Goal: Information Seeking & Learning: Learn about a topic

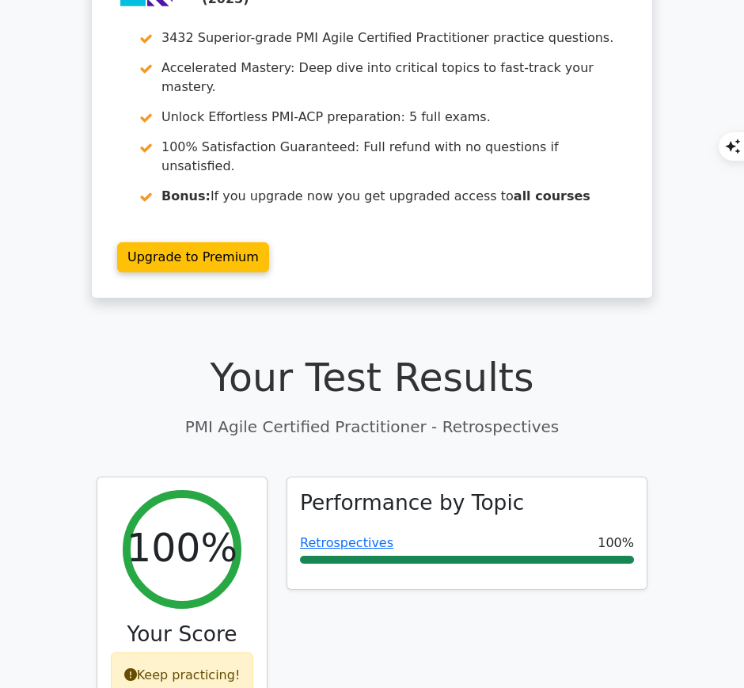
scroll to position [130, 0]
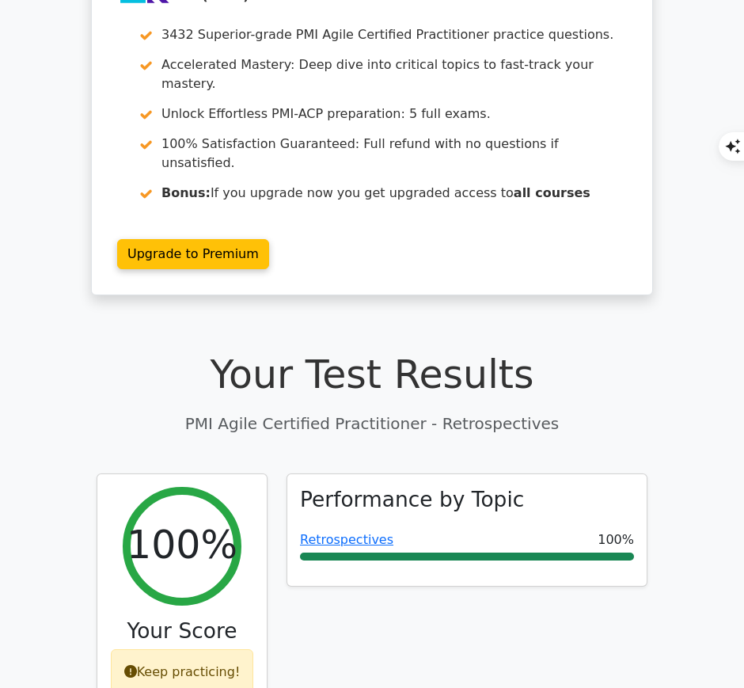
click at [352, 532] on link "Retrospectives" at bounding box center [346, 539] width 93 height 15
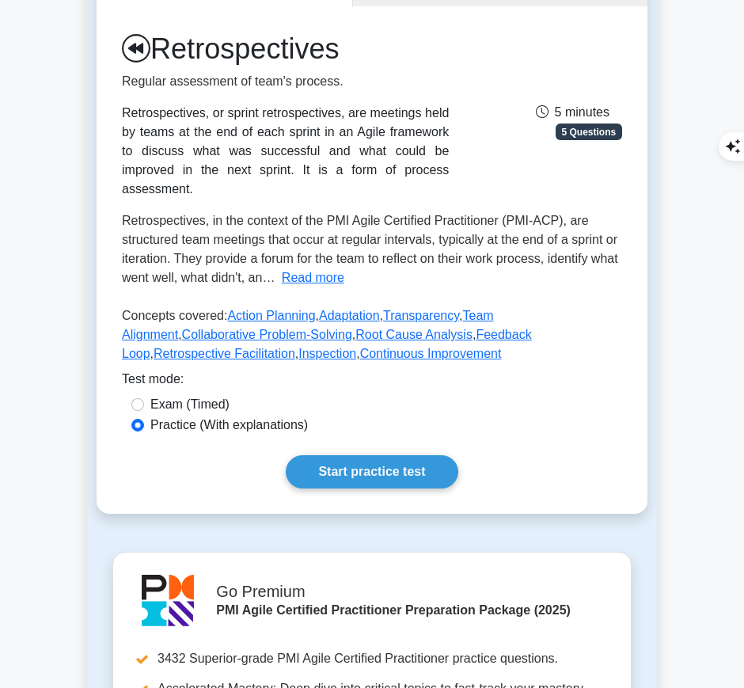
scroll to position [191, 0]
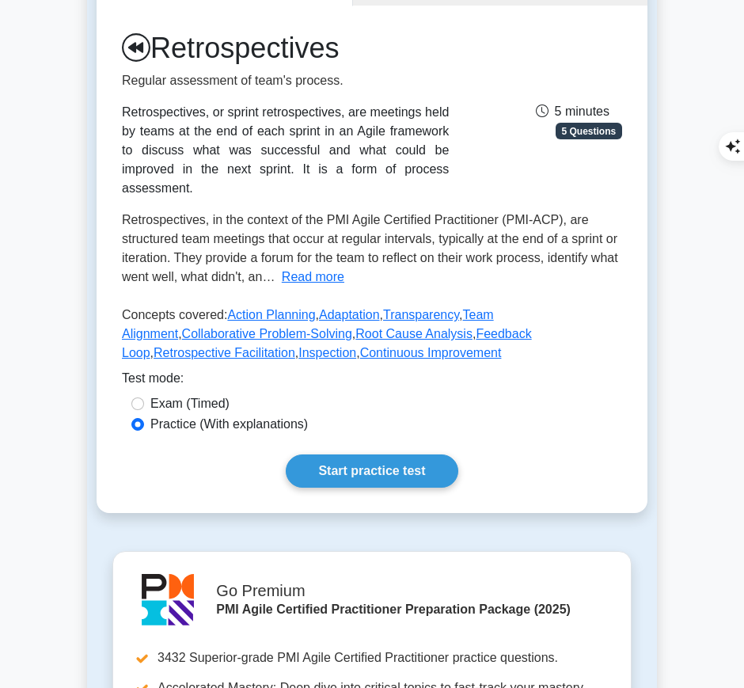
click at [420, 457] on link "Start practice test" at bounding box center [372, 470] width 172 height 33
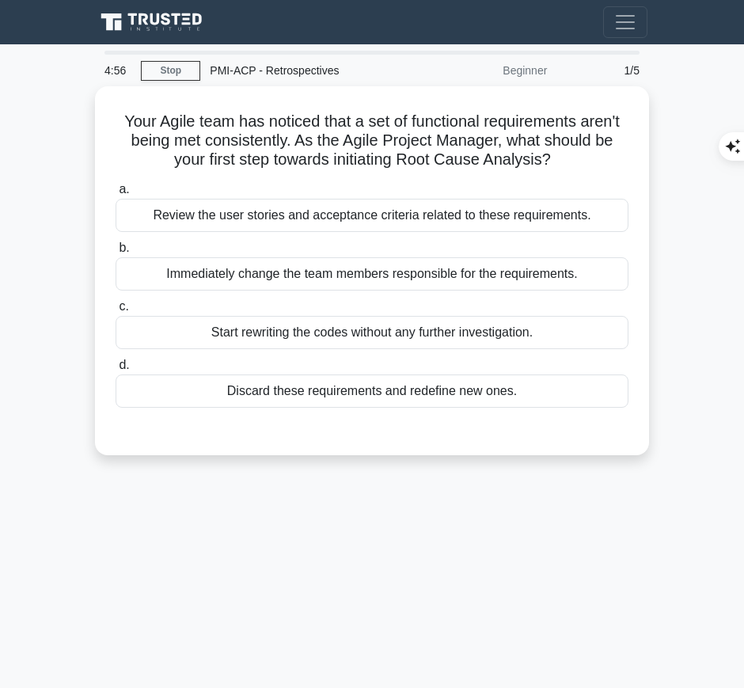
drag, startPoint x: 114, startPoint y: 115, endPoint x: 562, endPoint y: 161, distance: 450.3
click at [562, 161] on h5 "Your Agile team has noticed that a set of functional requirements aren't being …" at bounding box center [372, 141] width 516 height 59
copy h5 "Your Agile team has noticed that a set of functional requirements aren't being …"
click at [547, 217] on div "Review the user stories and acceptance criteria related to these requirements." at bounding box center [372, 215] width 513 height 33
click at [116, 195] on input "a. Review the user stories and acceptance criteria related to these requirement…" at bounding box center [116, 189] width 0 height 10
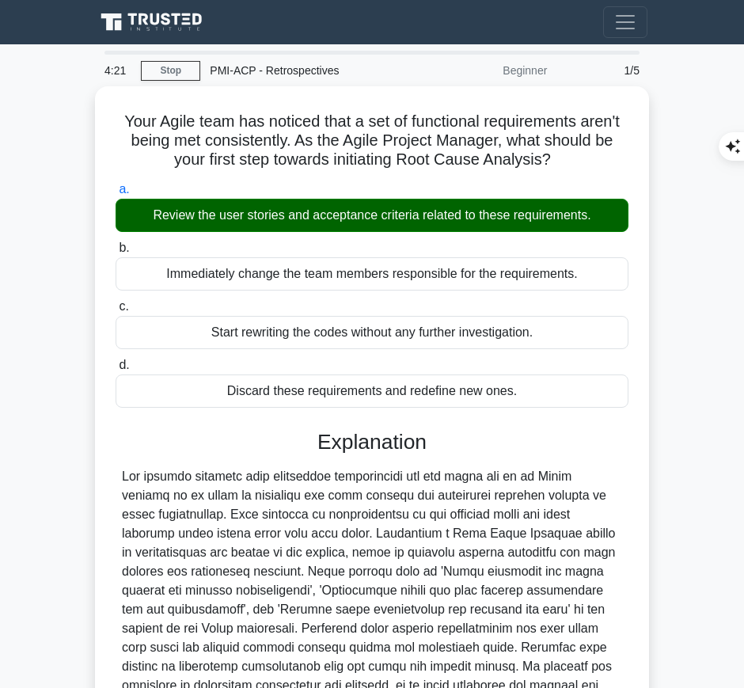
click at [399, 529] on div at bounding box center [372, 590] width 500 height 247
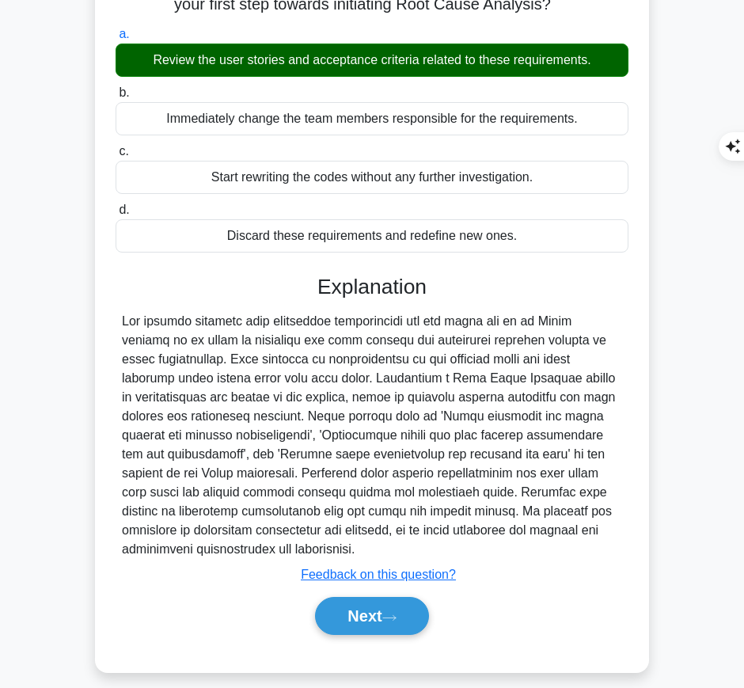
scroll to position [167, 0]
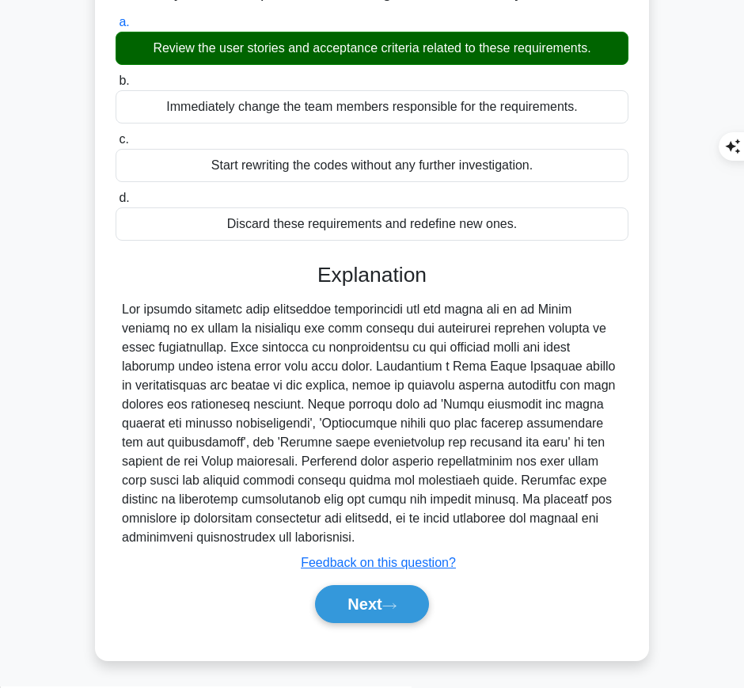
drag, startPoint x: 316, startPoint y: 265, endPoint x: 322, endPoint y: 532, distance: 266.8
click at [322, 532] on div "Explanation Submit feedback Feedback on this question? Next" at bounding box center [372, 446] width 513 height 367
copy div "Explanation The correct approach when functional requirements are not being met…"
click at [371, 606] on button "Next" at bounding box center [371, 604] width 113 height 38
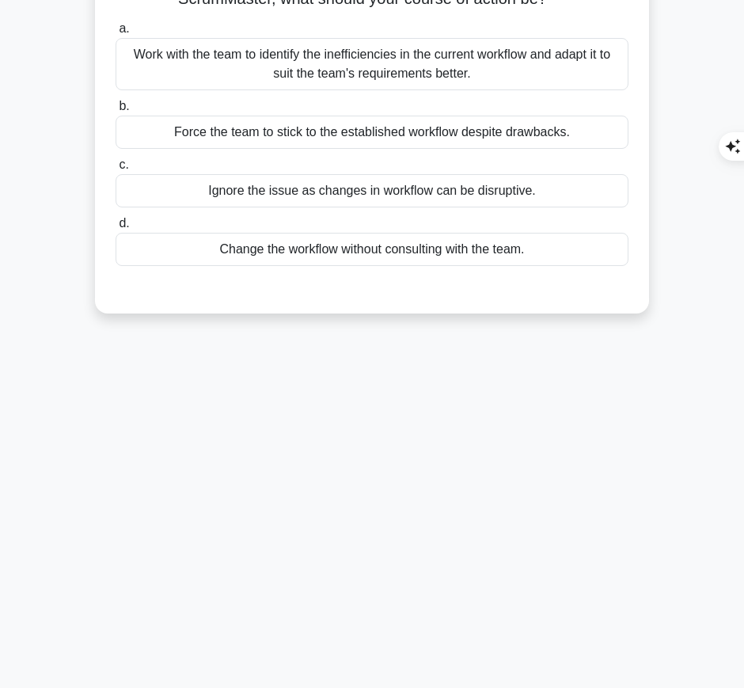
scroll to position [0, 0]
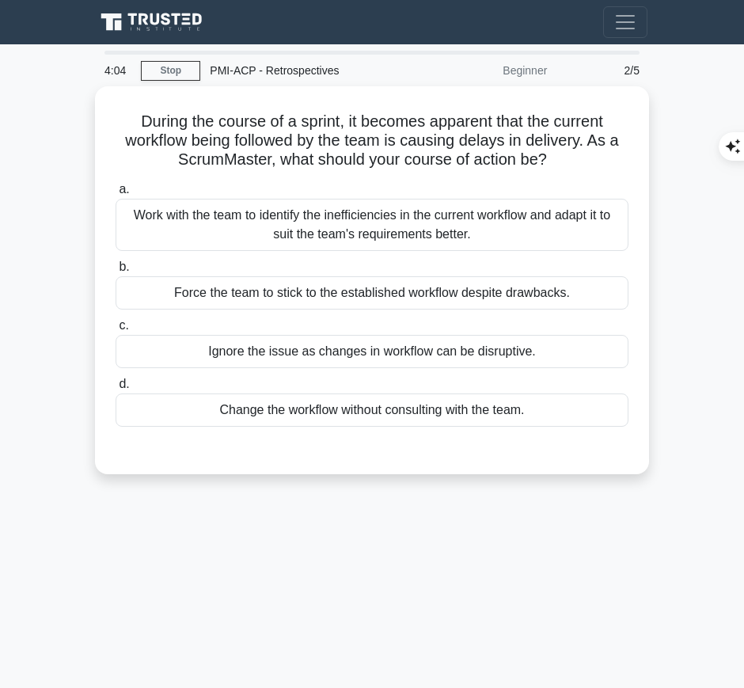
drag, startPoint x: 131, startPoint y: 114, endPoint x: 590, endPoint y: 161, distance: 460.6
click at [590, 161] on h5 "During the course of a sprint, it becomes apparent that the current workflow be…" at bounding box center [372, 141] width 516 height 59
copy h5 "During the course of a sprint, it becomes apparent that the current workflow be…"
click at [575, 207] on div "Work with the team to identify the inefficiencies in the current workflow and a…" at bounding box center [372, 225] width 513 height 52
click at [116, 195] on input "a. Work with the team to identify the inefficiencies in the current workflow an…" at bounding box center [116, 189] width 0 height 10
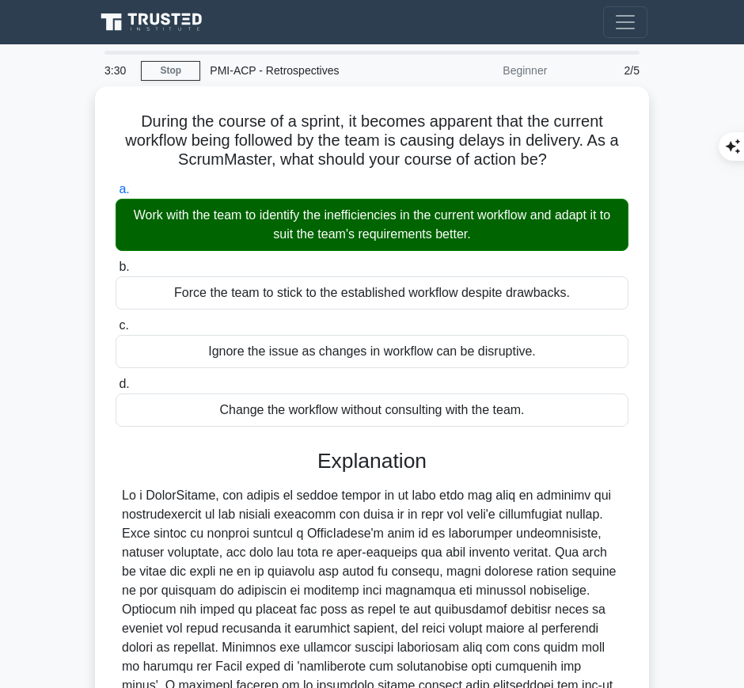
click at [283, 566] on div at bounding box center [372, 609] width 500 height 247
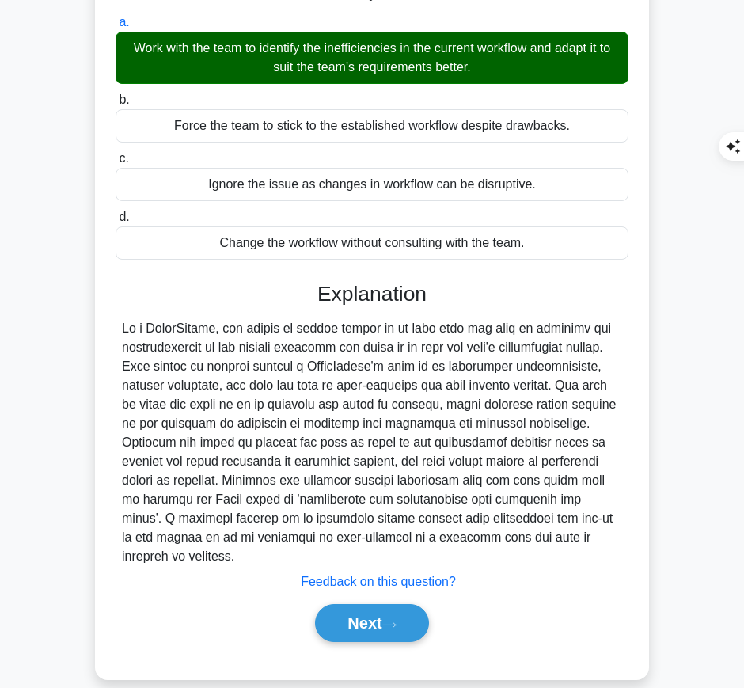
drag, startPoint x: 314, startPoint y: 288, endPoint x: 569, endPoint y: 537, distance: 356.5
click at [569, 537] on div "Explanation Submit feedback Feedback on this question? Next" at bounding box center [372, 465] width 513 height 367
copy div "Explanation As a ScrumMaster, the course of action should be to work with the t…"
click at [357, 604] on button "Next" at bounding box center [371, 623] width 113 height 38
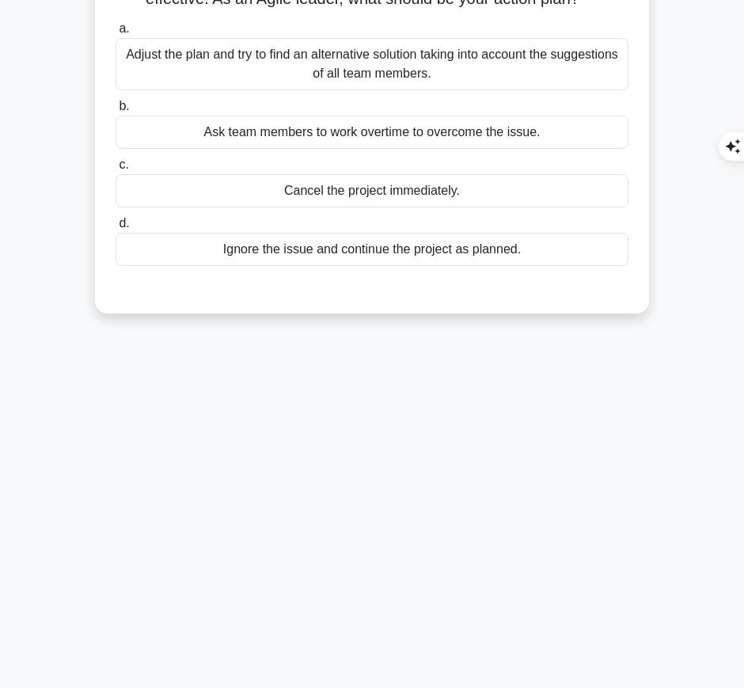
scroll to position [0, 0]
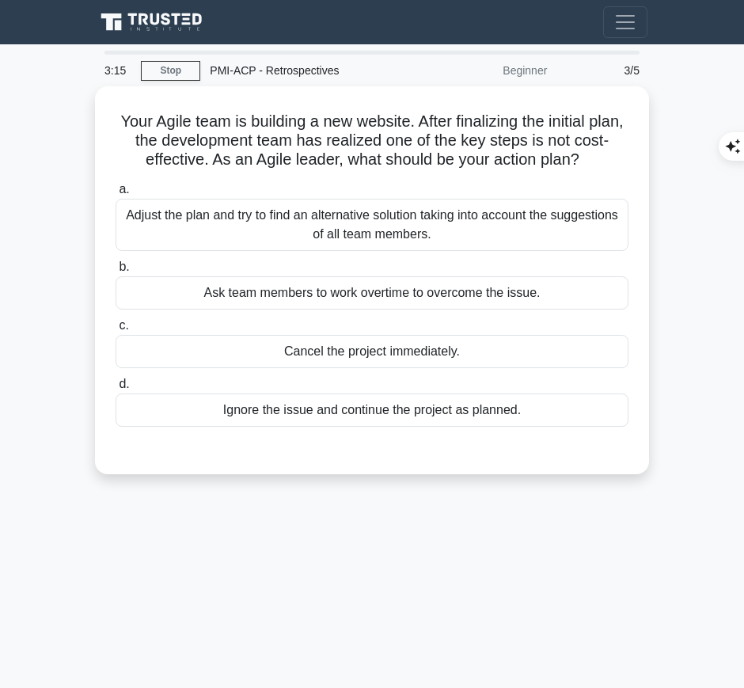
drag, startPoint x: 126, startPoint y: 111, endPoint x: 601, endPoint y: 167, distance: 478.1
click at [601, 167] on div "Your Agile team is building a new website. After finalizing the initial plan, t…" at bounding box center [371, 280] width 541 height 375
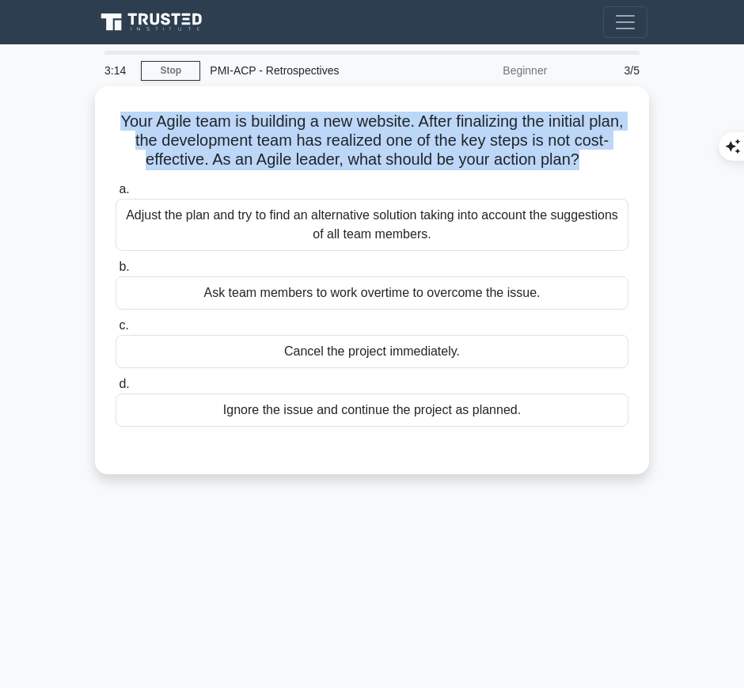
copy h5 "Your Agile team is building a new website. After finalizing the initial plan, t…"
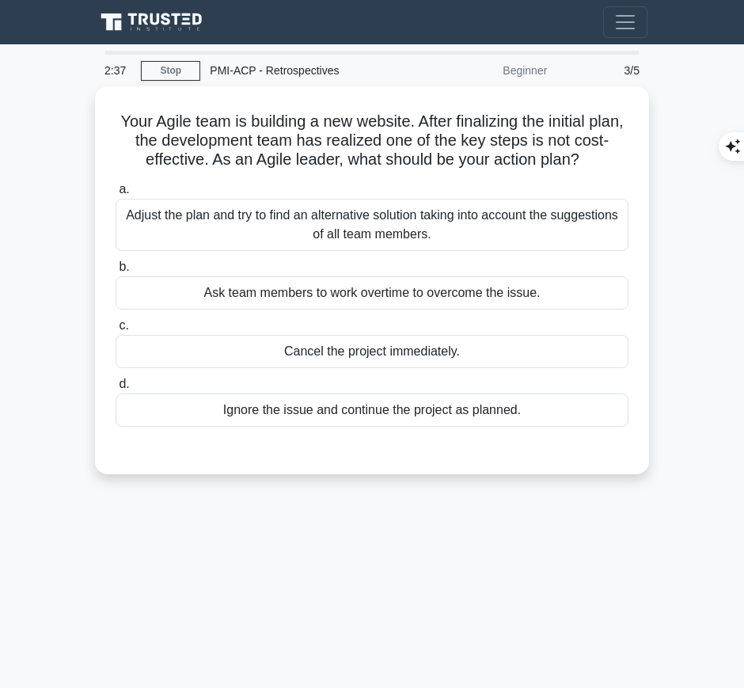
click at [341, 215] on div "Adjust the plan and try to find an alternative solution taking into account the…" at bounding box center [372, 225] width 513 height 52
click at [116, 195] on input "a. Adjust the plan and try to find an alternative solution taking into account …" at bounding box center [116, 189] width 0 height 10
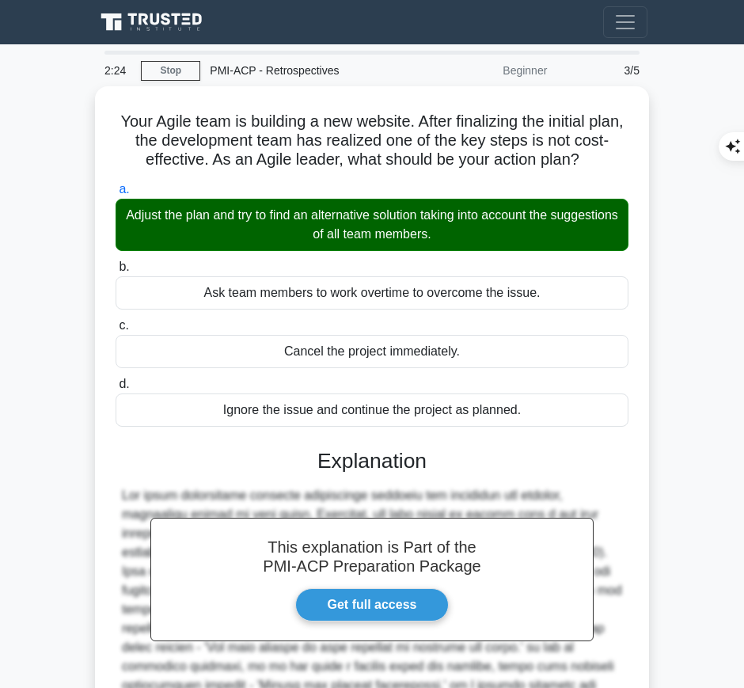
click at [352, 474] on div "This explanation is Part of the PMI-ACP Preparation Package Get full access Exp…" at bounding box center [372, 623] width 513 height 386
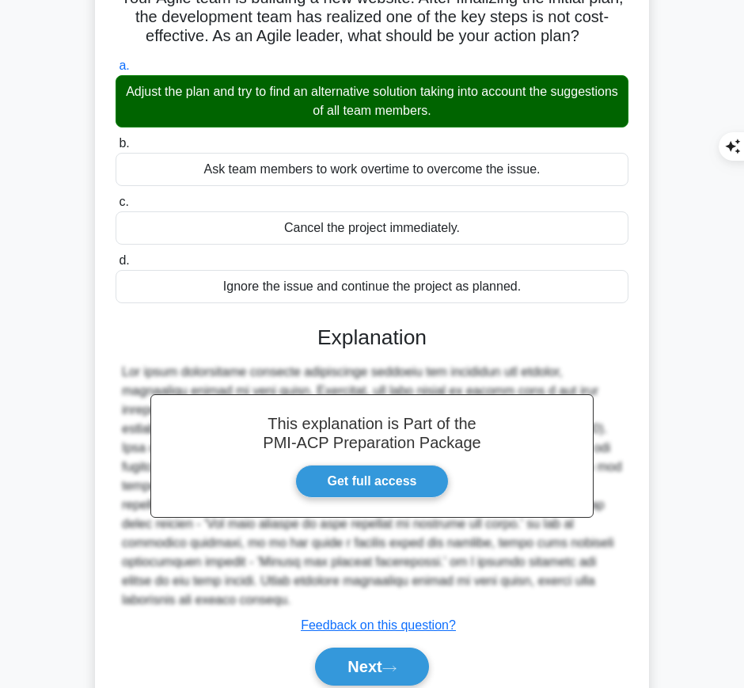
scroll to position [108, 0]
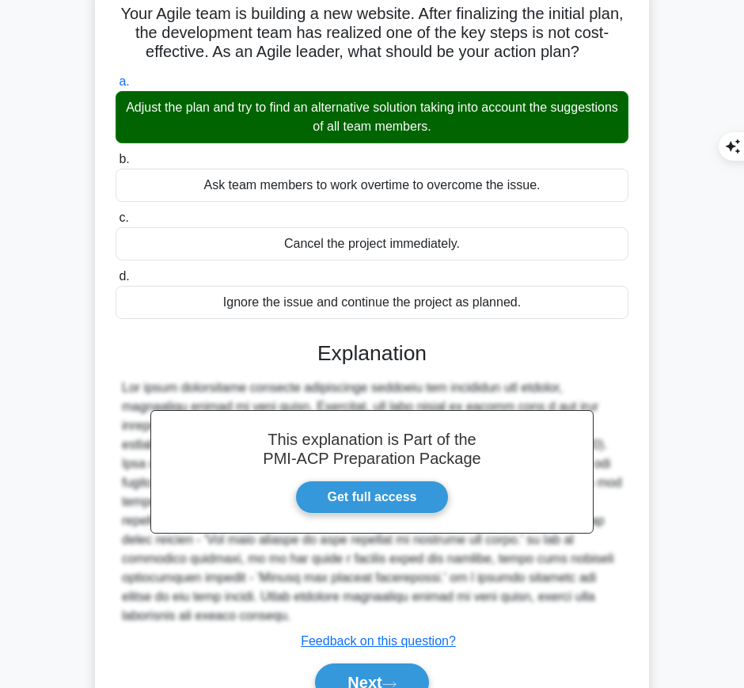
drag, startPoint x: 308, startPoint y: 348, endPoint x: 607, endPoint y: 599, distance: 390.4
click at [607, 599] on div "This explanation is Part of the PMI-ACP Preparation Package Get full access Exp…" at bounding box center [372, 515] width 513 height 386
copy div "Explanation The agile methodology involves continually evolving and improving t…"
click at [336, 666] on button "Next" at bounding box center [371, 682] width 113 height 38
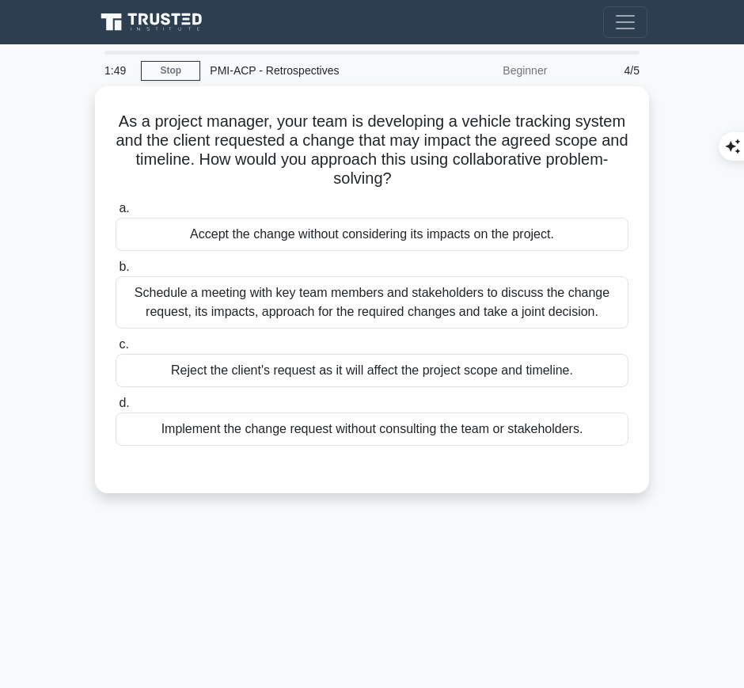
scroll to position [1, 0]
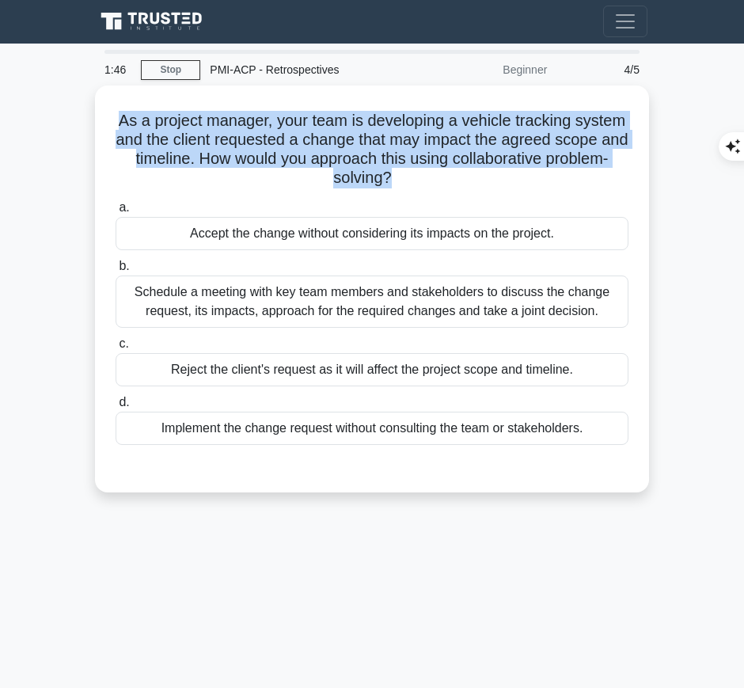
drag, startPoint x: 138, startPoint y: 112, endPoint x: 424, endPoint y: 178, distance: 293.9
click at [424, 178] on h5 "As a project manager, your team is developing a vehicle tracking system and the…" at bounding box center [372, 150] width 516 height 78
copy h5 "As a project manager, your team is developing a vehicle tracking system and the…"
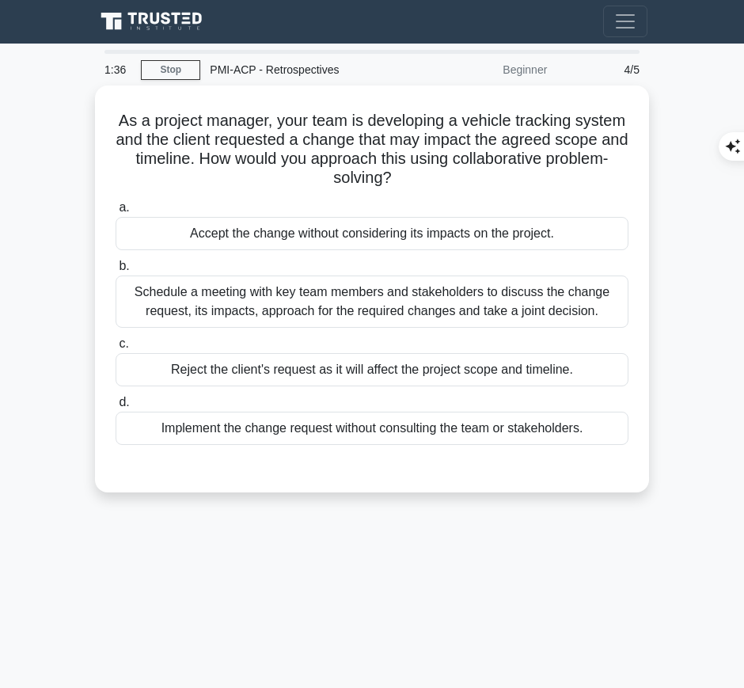
click at [408, 289] on div "Schedule a meeting with key team members and stakeholders to discuss the change…" at bounding box center [372, 301] width 513 height 52
click at [116, 271] on input "b. Schedule a meeting with key team members and stakeholders to discuss the cha…" at bounding box center [116, 266] width 0 height 10
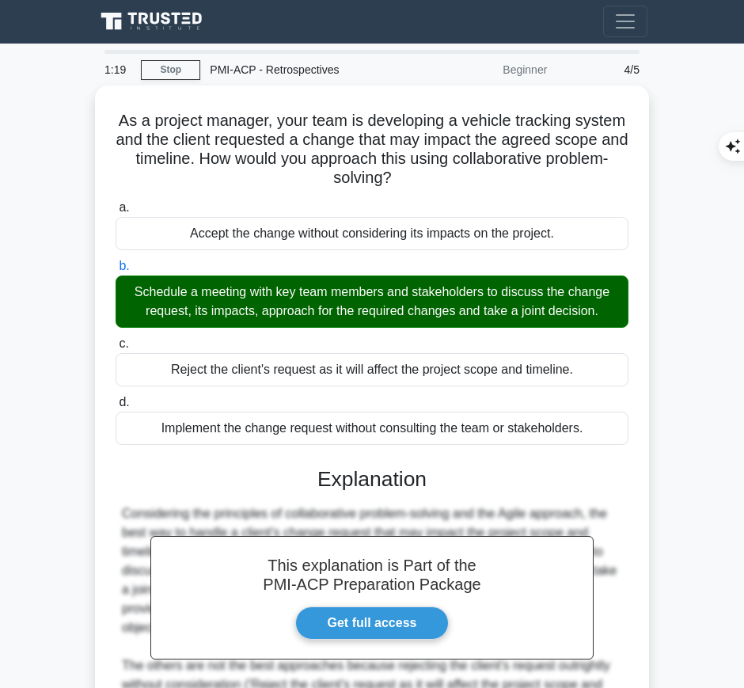
click at [423, 477] on h3 "Explanation" at bounding box center [372, 479] width 494 height 25
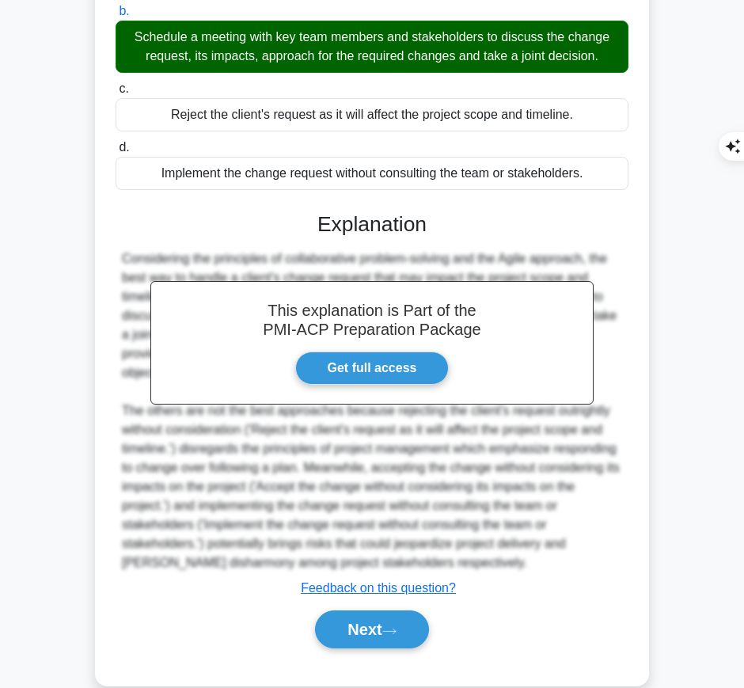
scroll to position [260, 0]
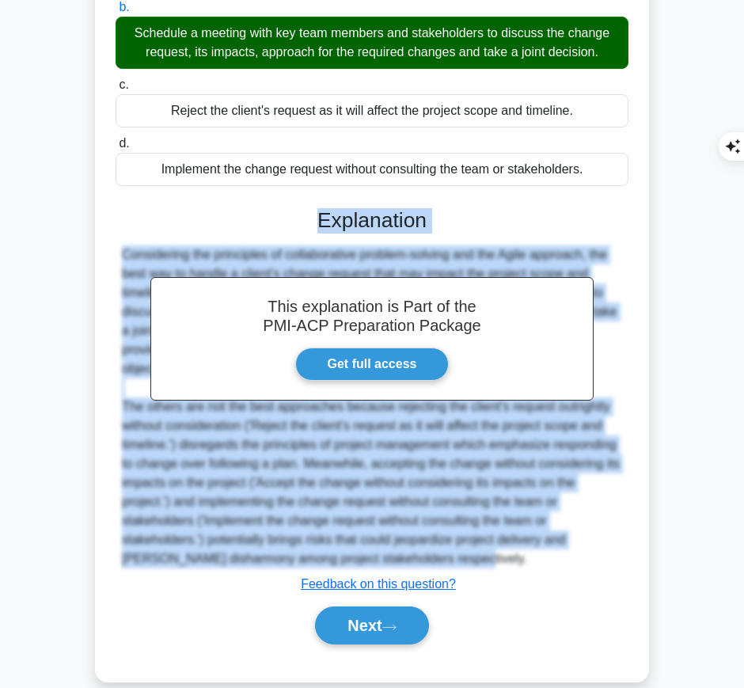
drag, startPoint x: 320, startPoint y: 209, endPoint x: 439, endPoint y: 558, distance: 368.9
click at [439, 558] on div "This explanation is Part of the PMI-ACP Preparation Package Get full access Exp…" at bounding box center [372, 420] width 513 height 462
copy div "Explanation Considering the principles of collaborative problem-solving and the…"
click at [359, 612] on button "Next" at bounding box center [371, 625] width 113 height 38
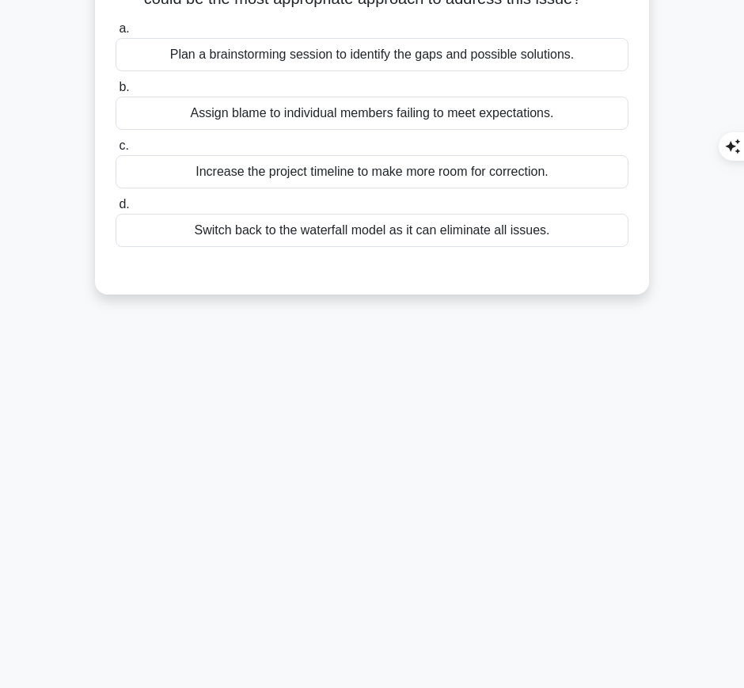
scroll to position [0, 0]
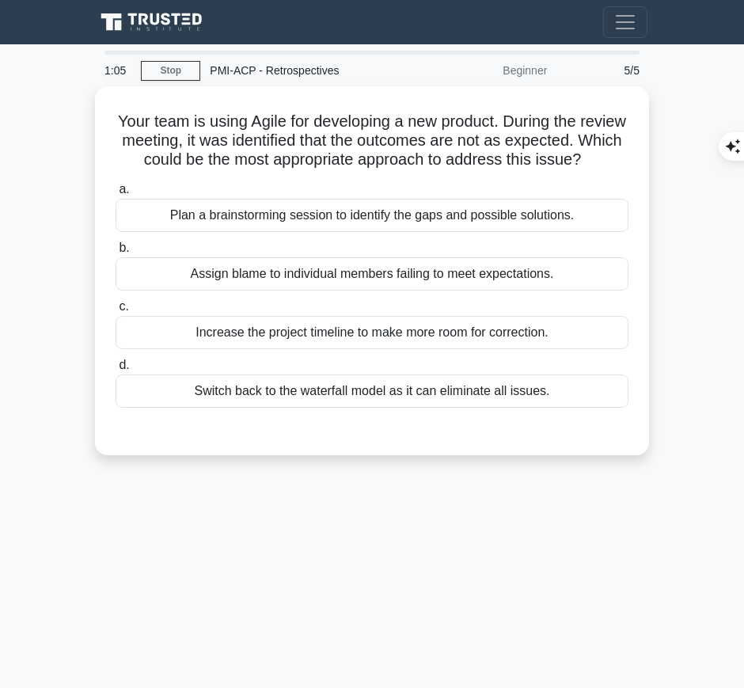
copy h5 "Your team is using Agile for developing a new product. During the review meetin…"
drag, startPoint x: 130, startPoint y: 116, endPoint x: 405, endPoint y: 180, distance: 282.9
click at [405, 170] on h5 "Your team is using Agile for developing a new product. During the review meetin…" at bounding box center [372, 141] width 516 height 59
click at [559, 232] on div "Plan a brainstorming session to identify the gaps and possible solutions." at bounding box center [372, 215] width 513 height 33
click at [116, 195] on input "a. Plan a brainstorming session to identify the gaps and possible solutions." at bounding box center [116, 189] width 0 height 10
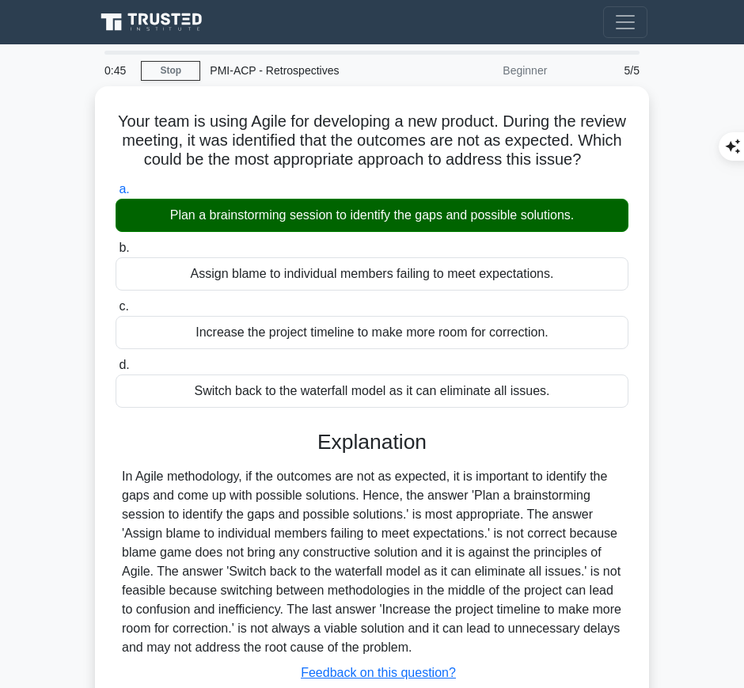
click at [405, 514] on div "In Agile methodology, if the outcomes are not as expected, it is important to i…" at bounding box center [372, 562] width 500 height 190
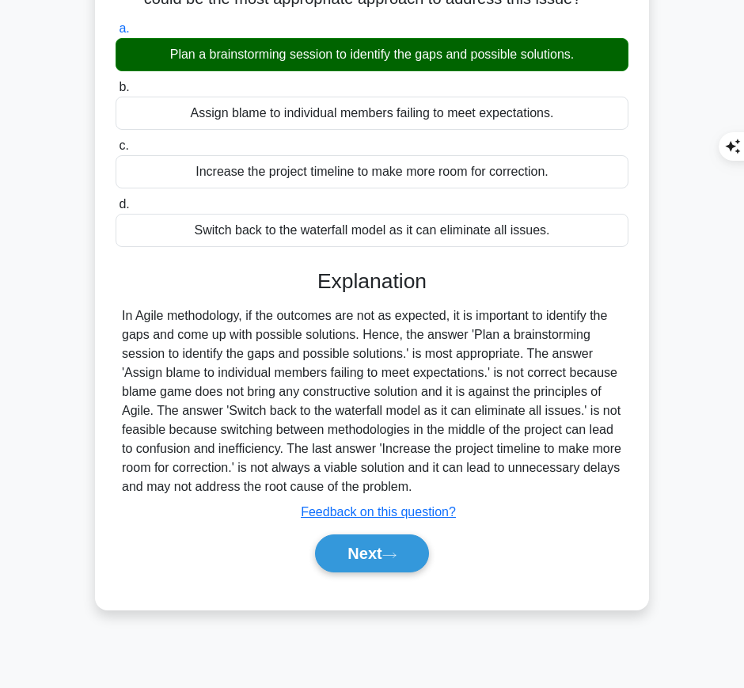
drag, startPoint x: 316, startPoint y: 287, endPoint x: 423, endPoint y: 508, distance: 245.3
click at [423, 508] on div "Explanation In Agile methodology, if the outcomes are not as expected, it is im…" at bounding box center [372, 424] width 513 height 310
copy div "Explanation In Agile methodology, if the outcomes are not as expected, it is im…"
